Goal: Information Seeking & Learning: Learn about a topic

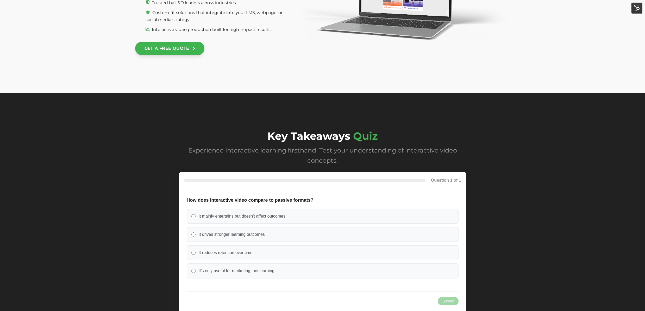
scroll to position [2151, 0]
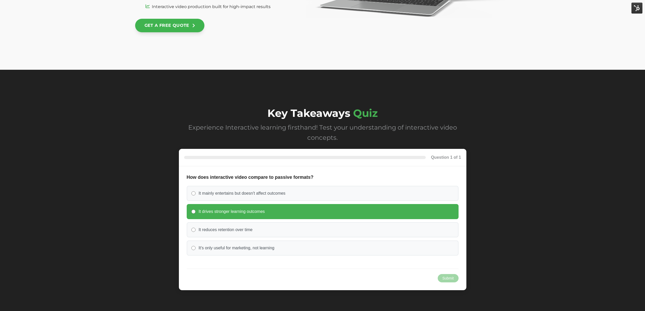
click at [297, 215] on label "It drives stronger learning outcomes" at bounding box center [323, 211] width 272 height 15
click at [195, 214] on input "It drives stronger learning outcomes" at bounding box center [193, 211] width 4 height 4
radio input "true"
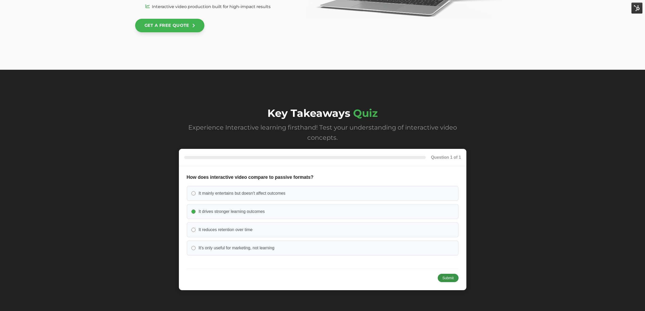
click at [450, 278] on button "Submit" at bounding box center [447, 278] width 21 height 8
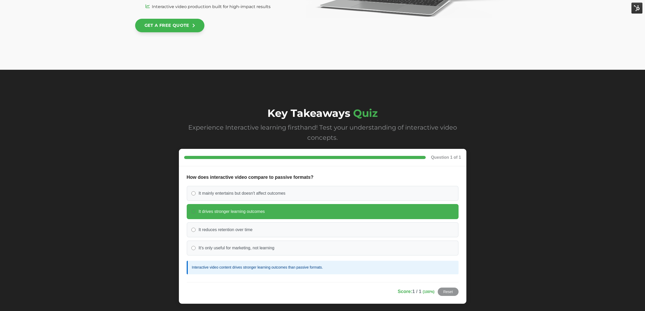
click at [519, 244] on div "Key Takeaways Quiz Experience Interactive learning firsthand! Test your underst…" at bounding box center [322, 209] width 645 height 278
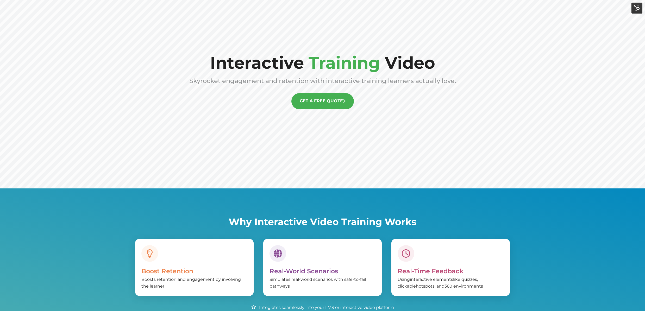
scroll to position [0, 0]
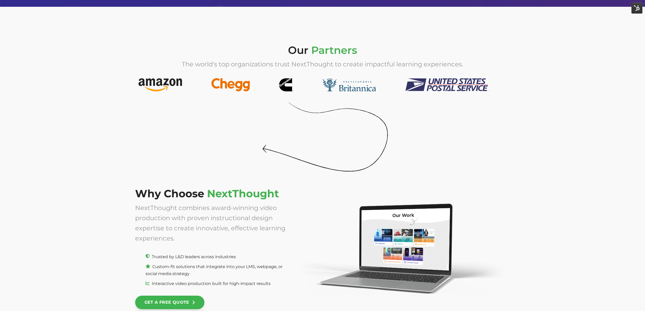
scroll to position [1866, 0]
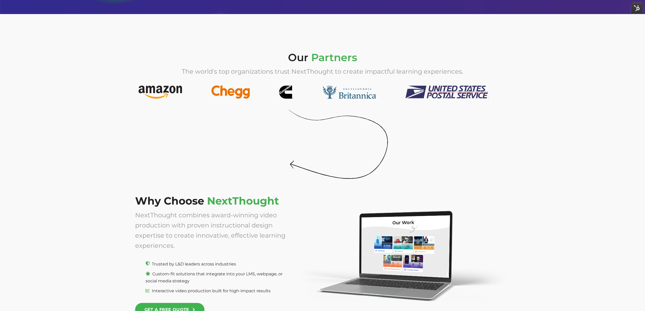
click at [290, 146] on img at bounding box center [312, 147] width 162 height 75
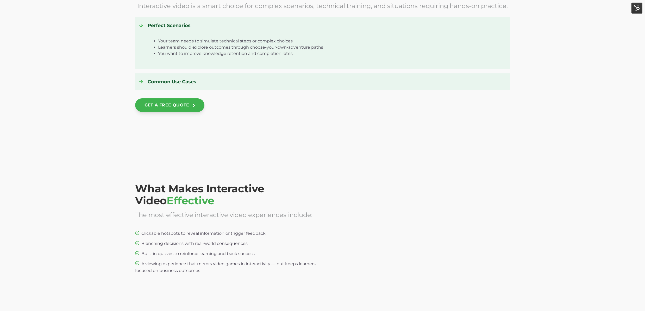
scroll to position [761, 0]
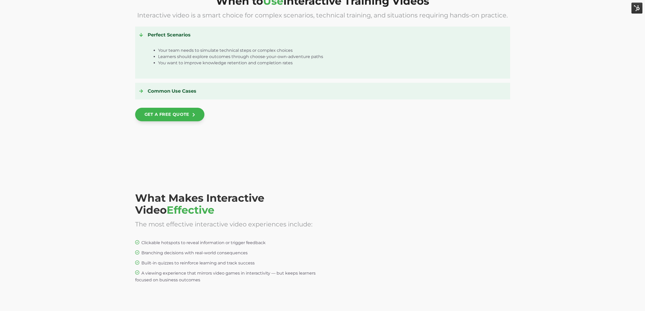
click at [206, 87] on h4 "Common Use Cases" at bounding box center [322, 91] width 366 height 8
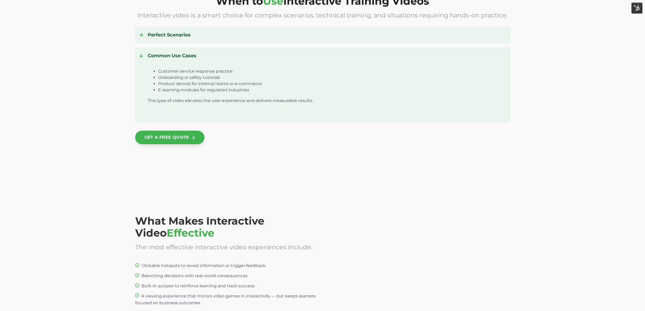
click at [206, 87] on li "E-learning modules for regulated industries" at bounding box center [329, 90] width 343 height 6
click at [201, 76] on li "Onboarding or safety tutorials" at bounding box center [329, 77] width 343 height 6
